Goal: Complete application form

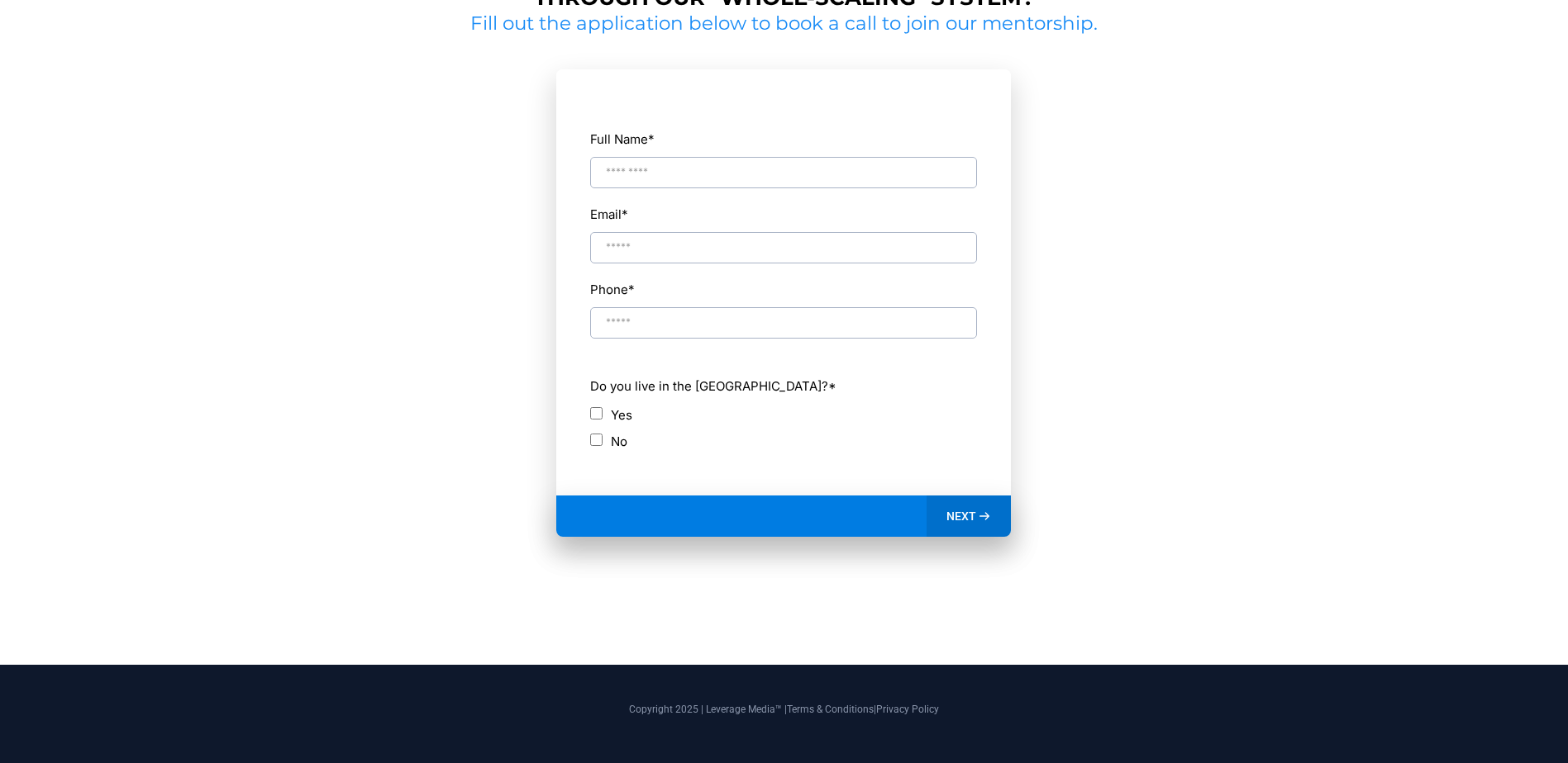
scroll to position [846, 0]
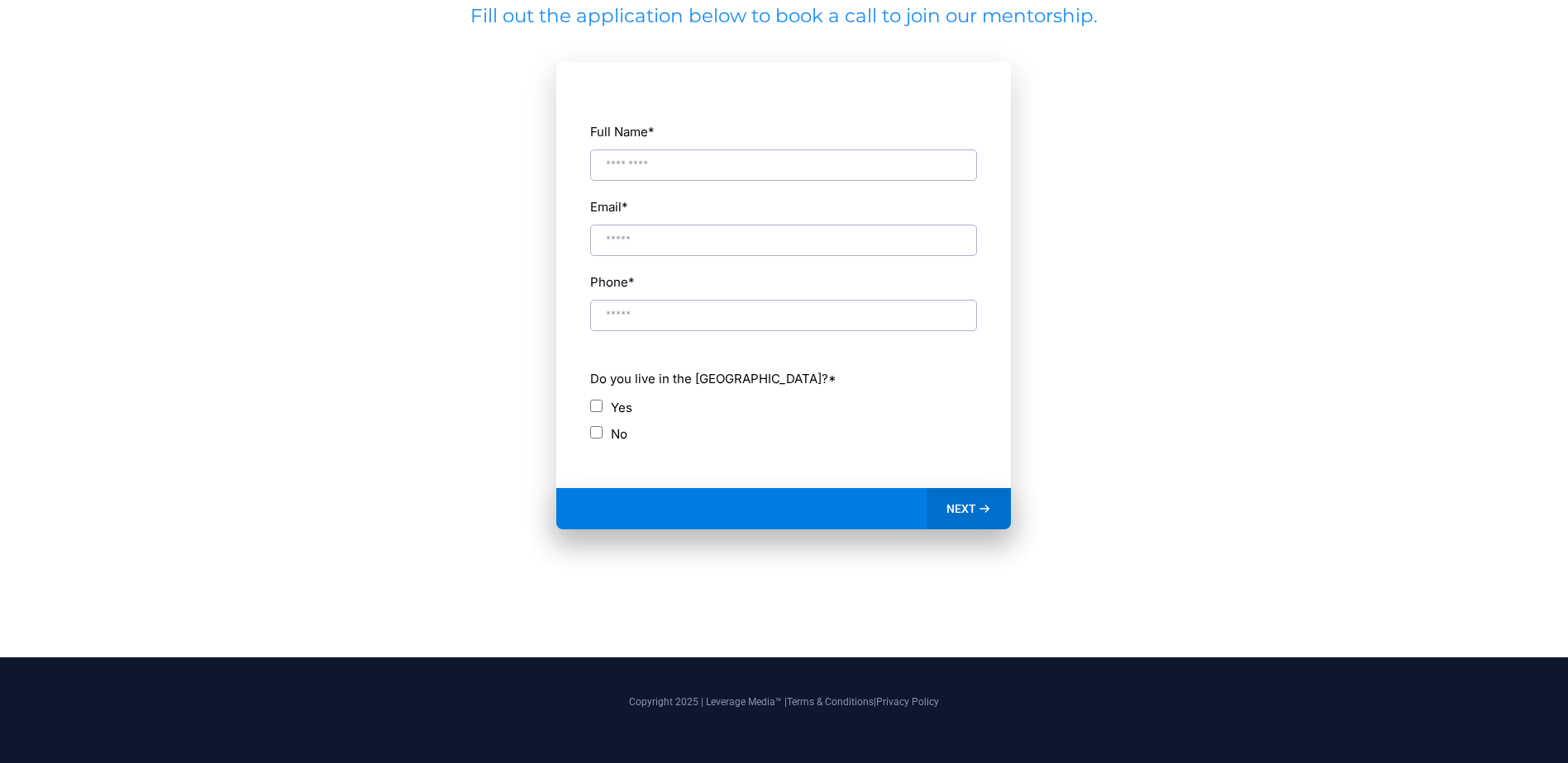
click at [646, 157] on input "Full Name *" at bounding box center [783, 165] width 387 height 31
type input "**********"
click at [961, 512] on span "NEXT" at bounding box center [961, 509] width 30 height 15
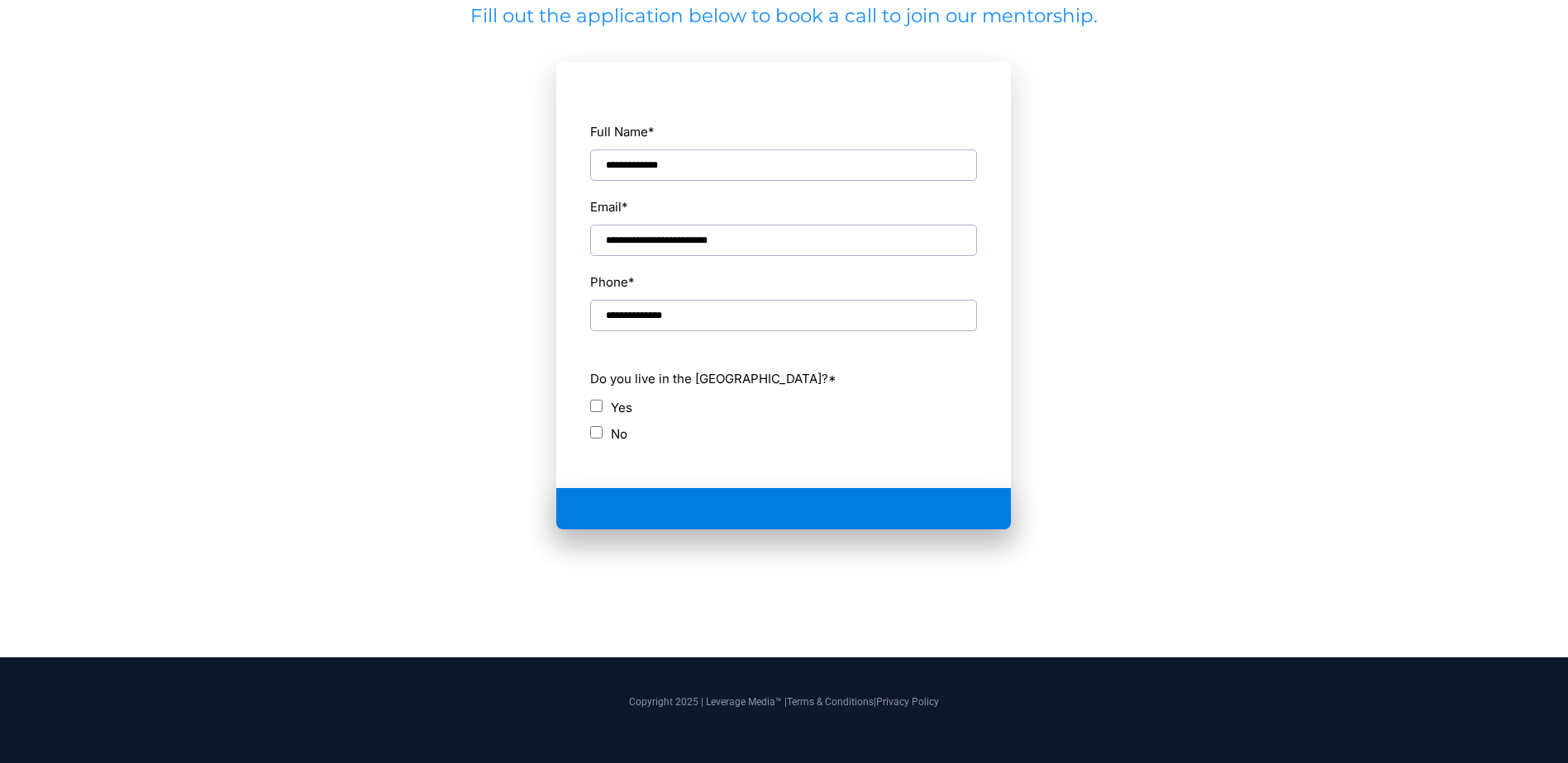
scroll to position [644, 0]
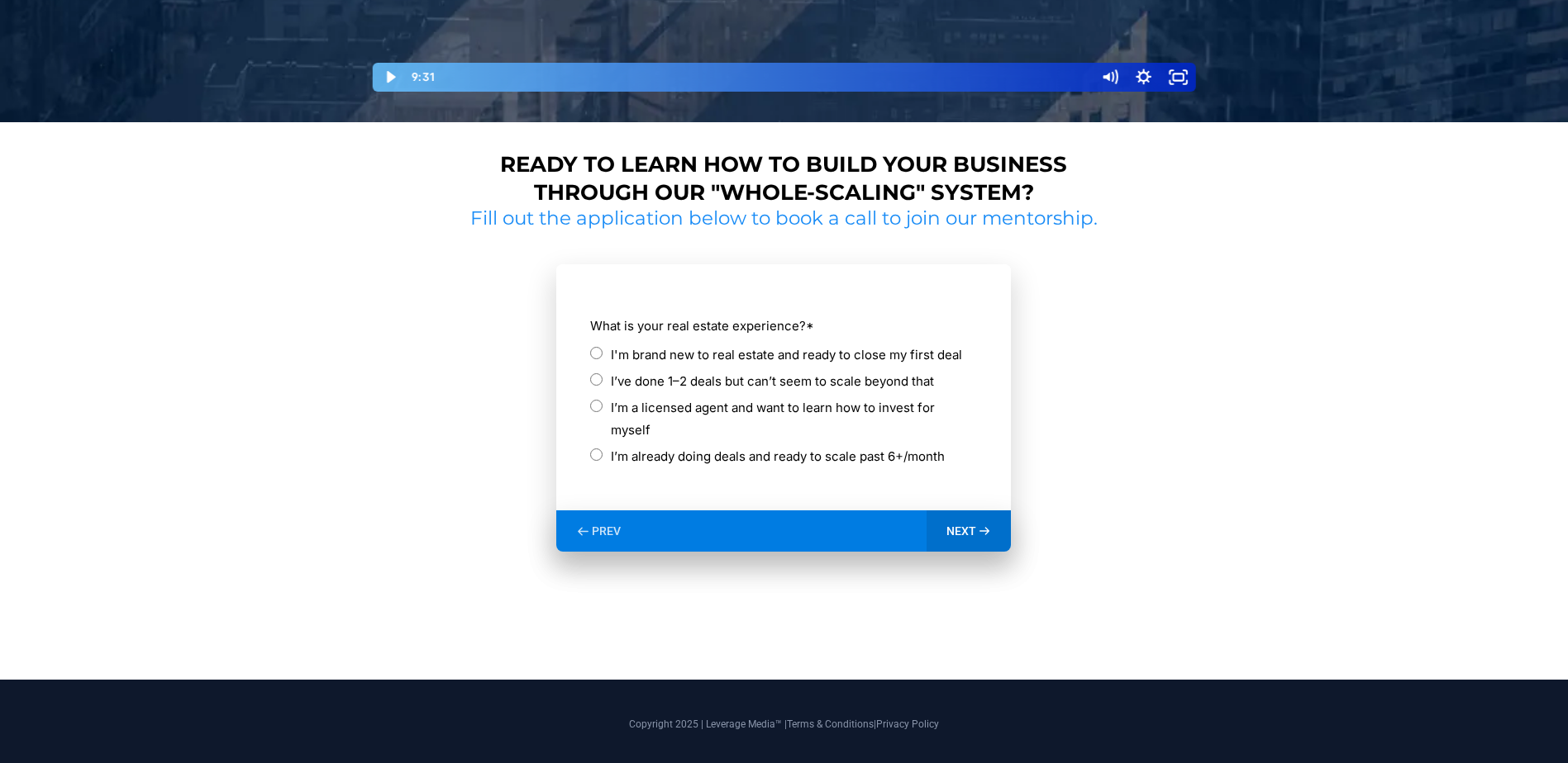
click at [717, 355] on label "I'm brand new to real estate and ready to close my first deal" at bounding box center [786, 355] width 352 height 22
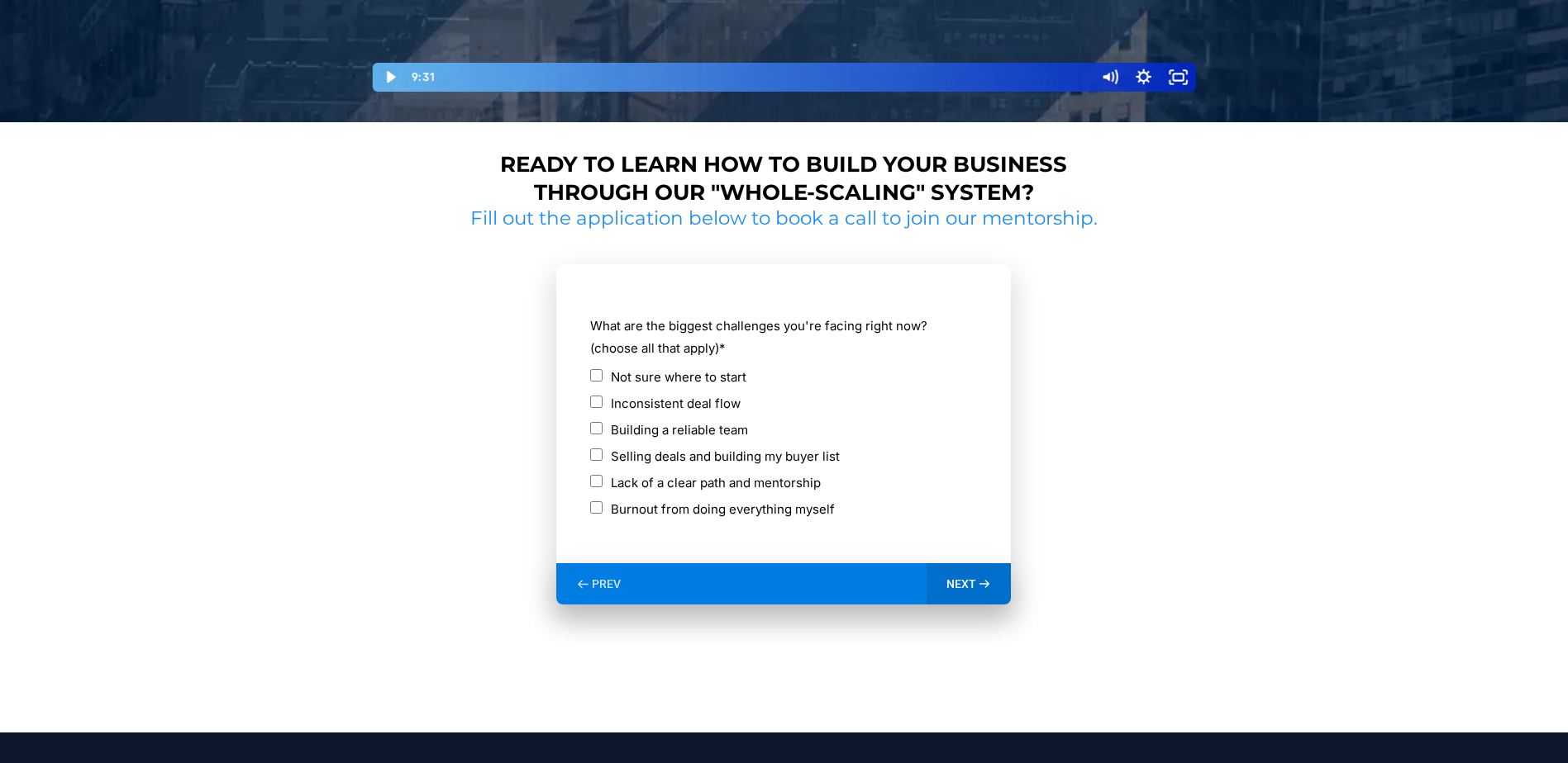
click at [774, 482] on label "Lack of a clear path and mentorship" at bounding box center [716, 483] width 210 height 22
click at [958, 582] on span "NEXT" at bounding box center [961, 584] width 30 height 15
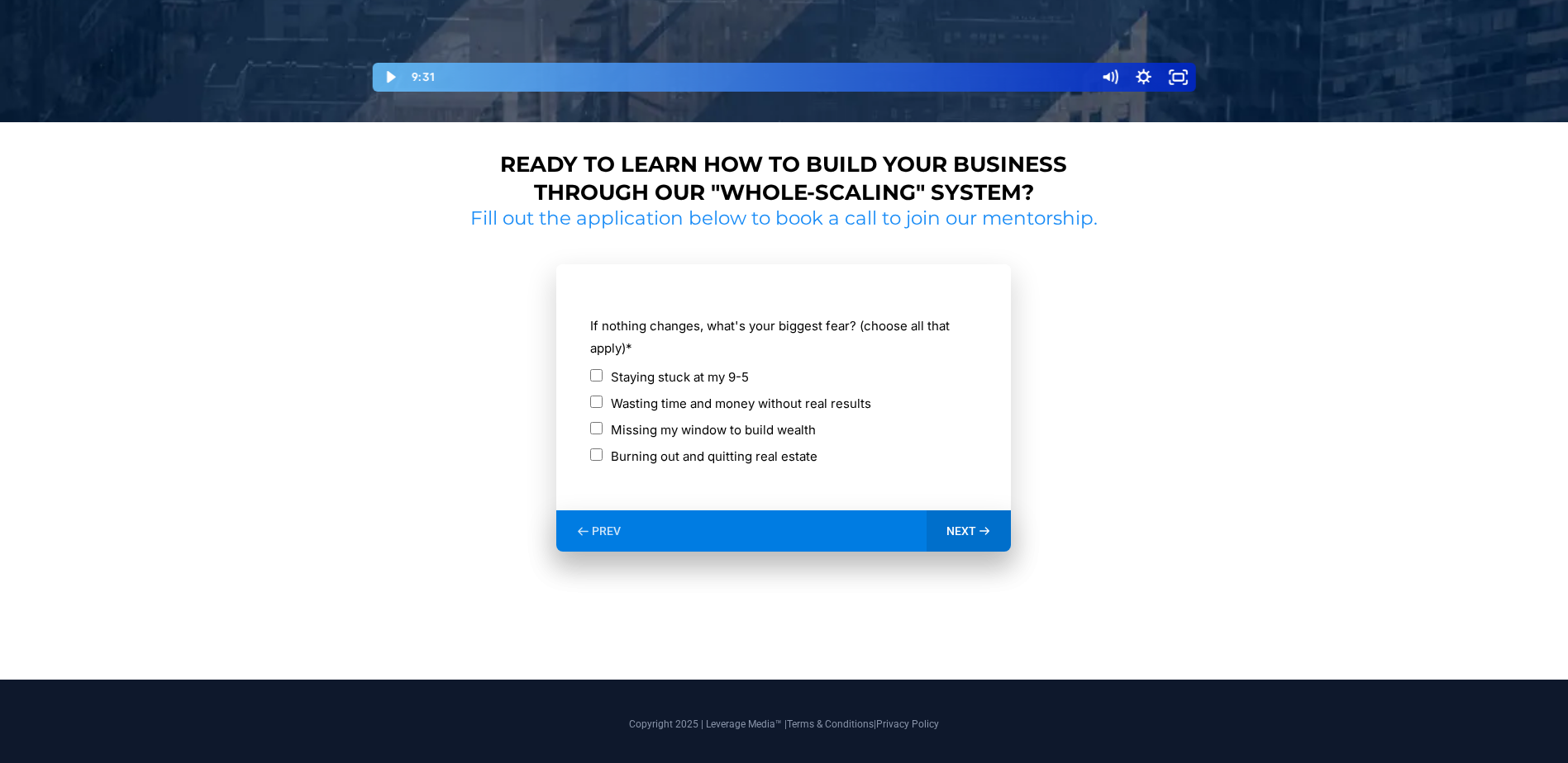
click at [747, 430] on label "Missing my window to build wealth" at bounding box center [713, 430] width 205 height 22
click at [735, 402] on label "Wasting time and money without real results" at bounding box center [741, 404] width 261 height 22
click at [705, 373] on label "Staying stuck at my 9-5" at bounding box center [679, 377] width 138 height 22
click at [954, 524] on span "NEXT" at bounding box center [961, 531] width 30 height 15
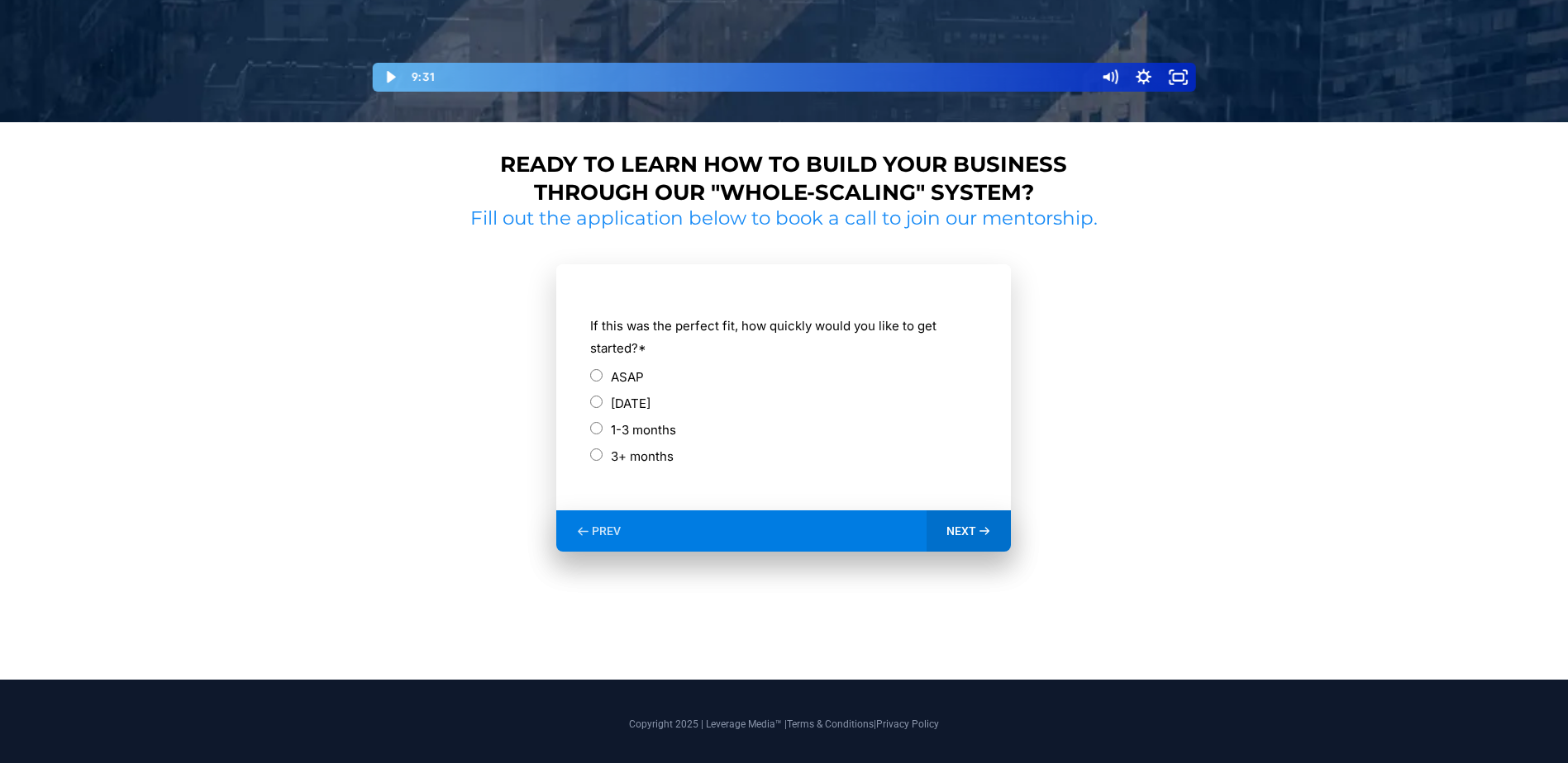
click at [614, 405] on label "[DATE]" at bounding box center [630, 404] width 39 height 22
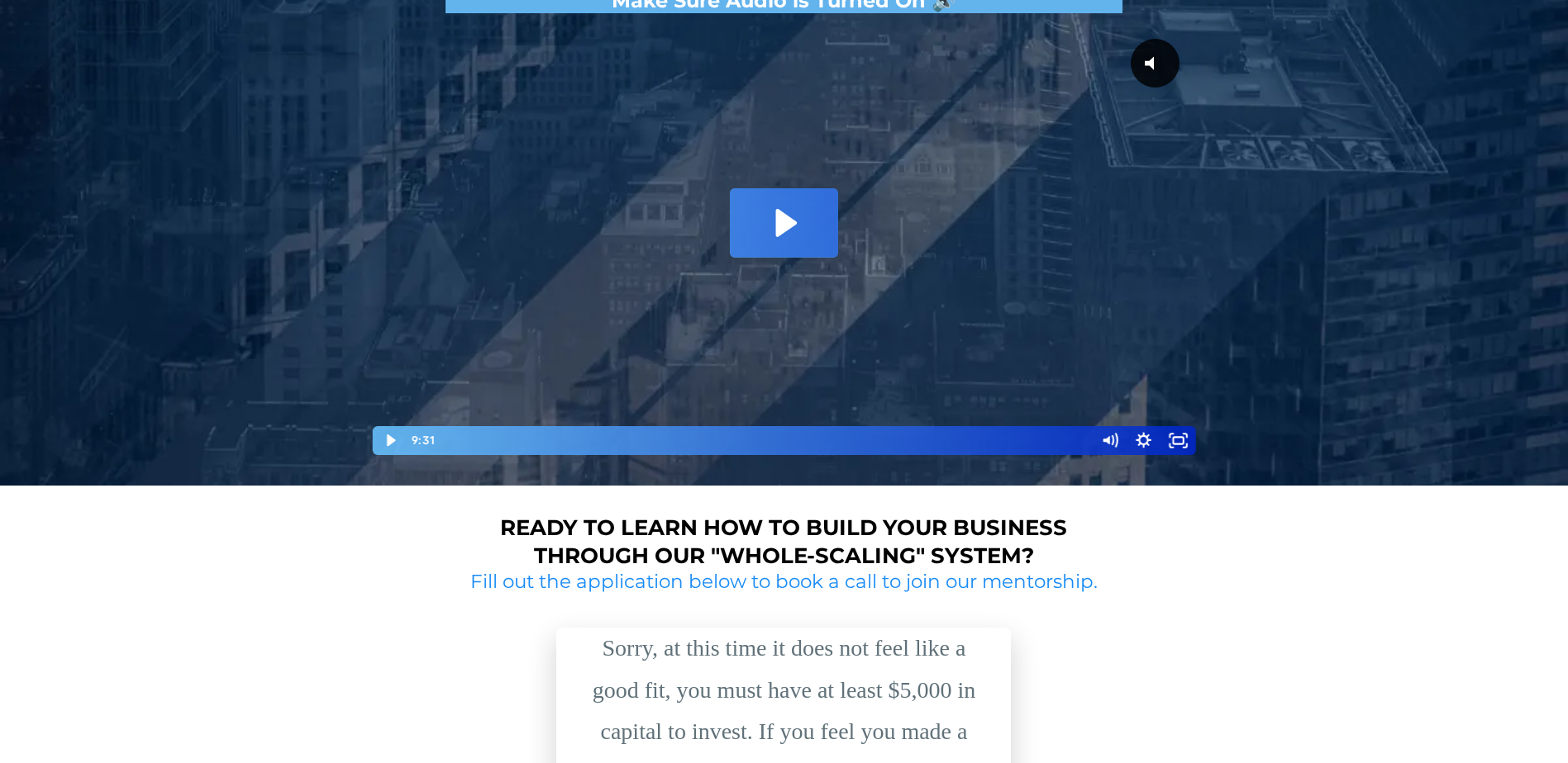
scroll to position [546, 0]
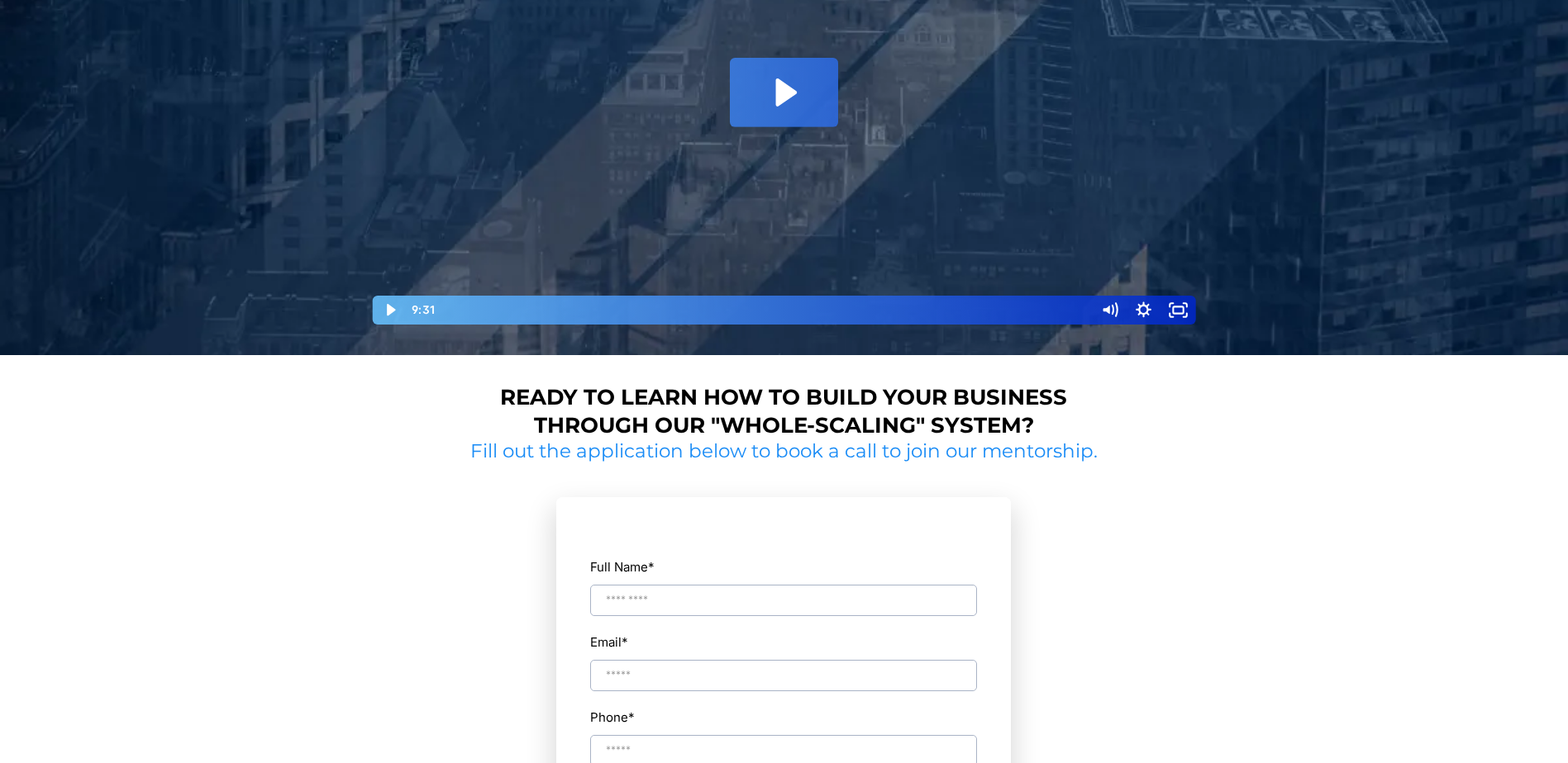
scroll to position [846, 0]
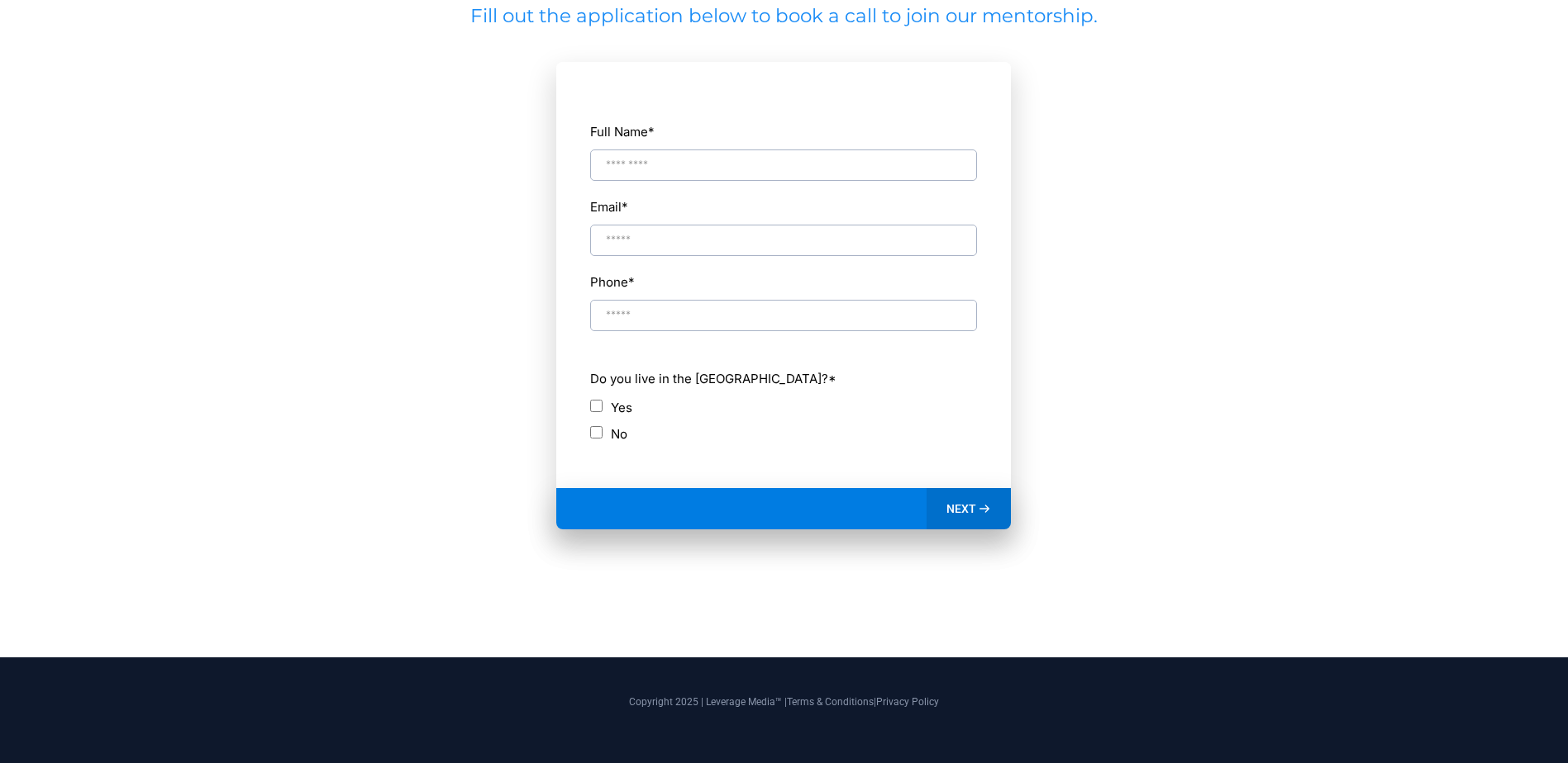
click at [610, 161] on input "Full Name *" at bounding box center [783, 165] width 387 height 31
type input "**********"
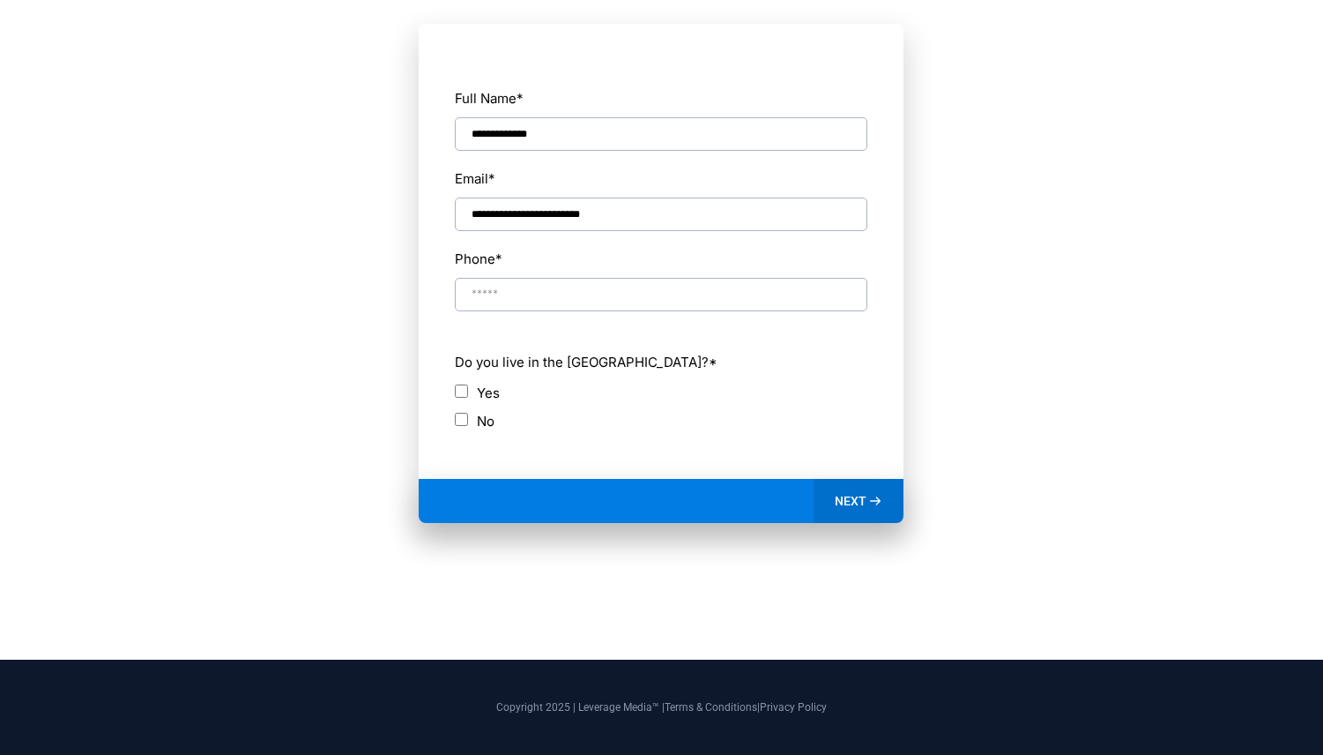
scroll to position [963, 0]
